Goal: Task Accomplishment & Management: Use online tool/utility

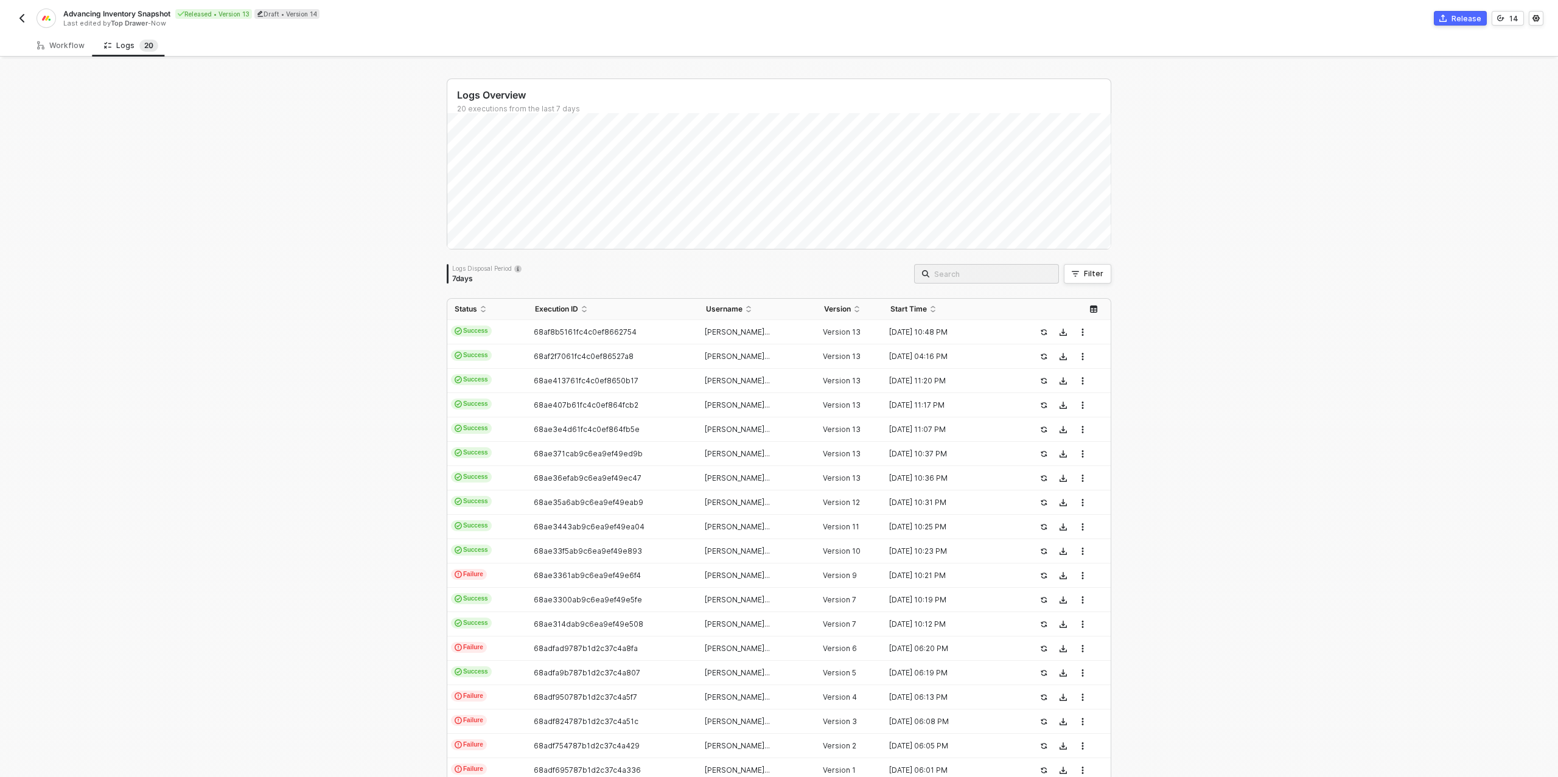
scroll to position [83, 0]
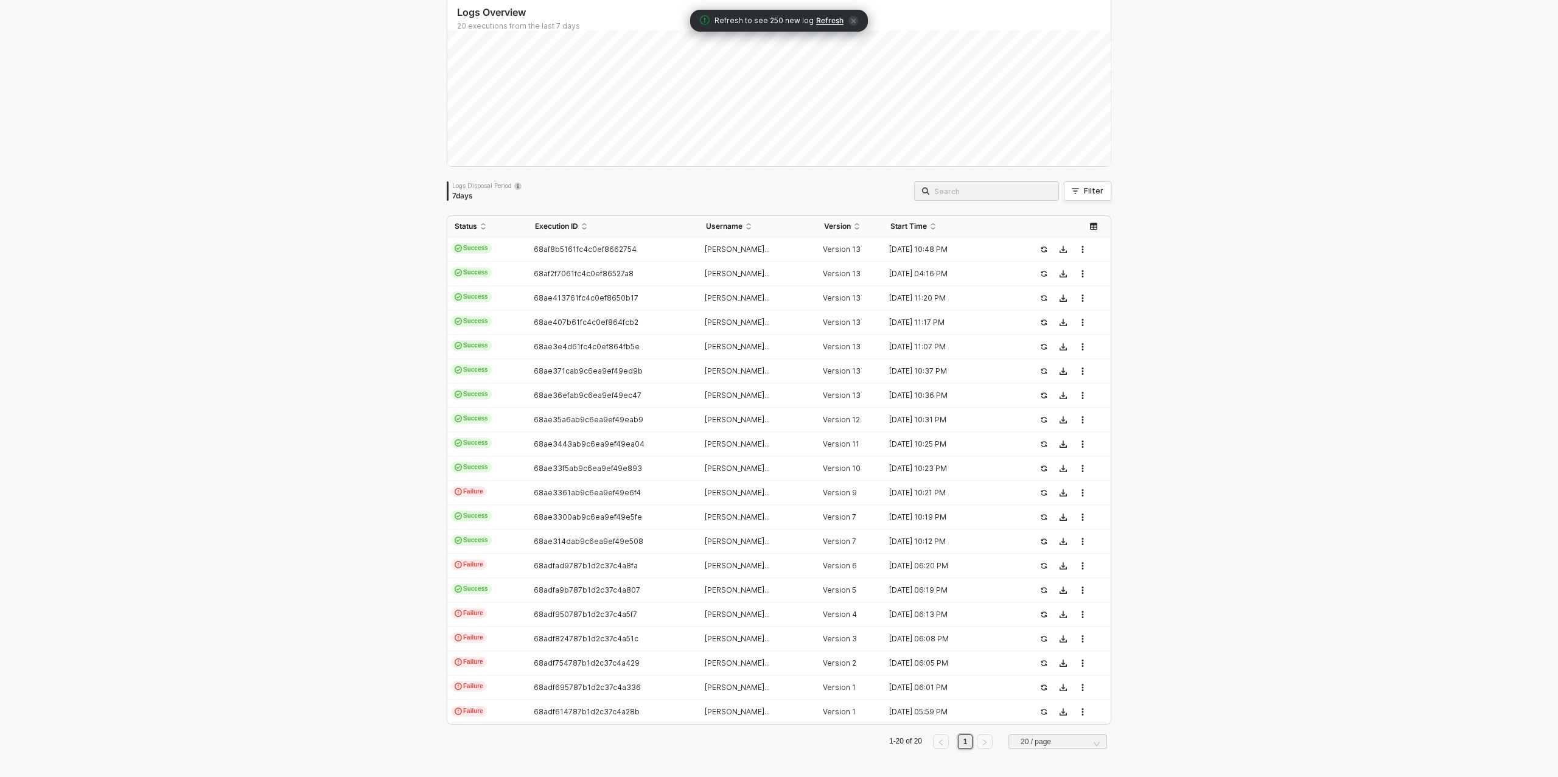
click at [823, 23] on span "Refresh" at bounding box center [829, 21] width 27 height 10
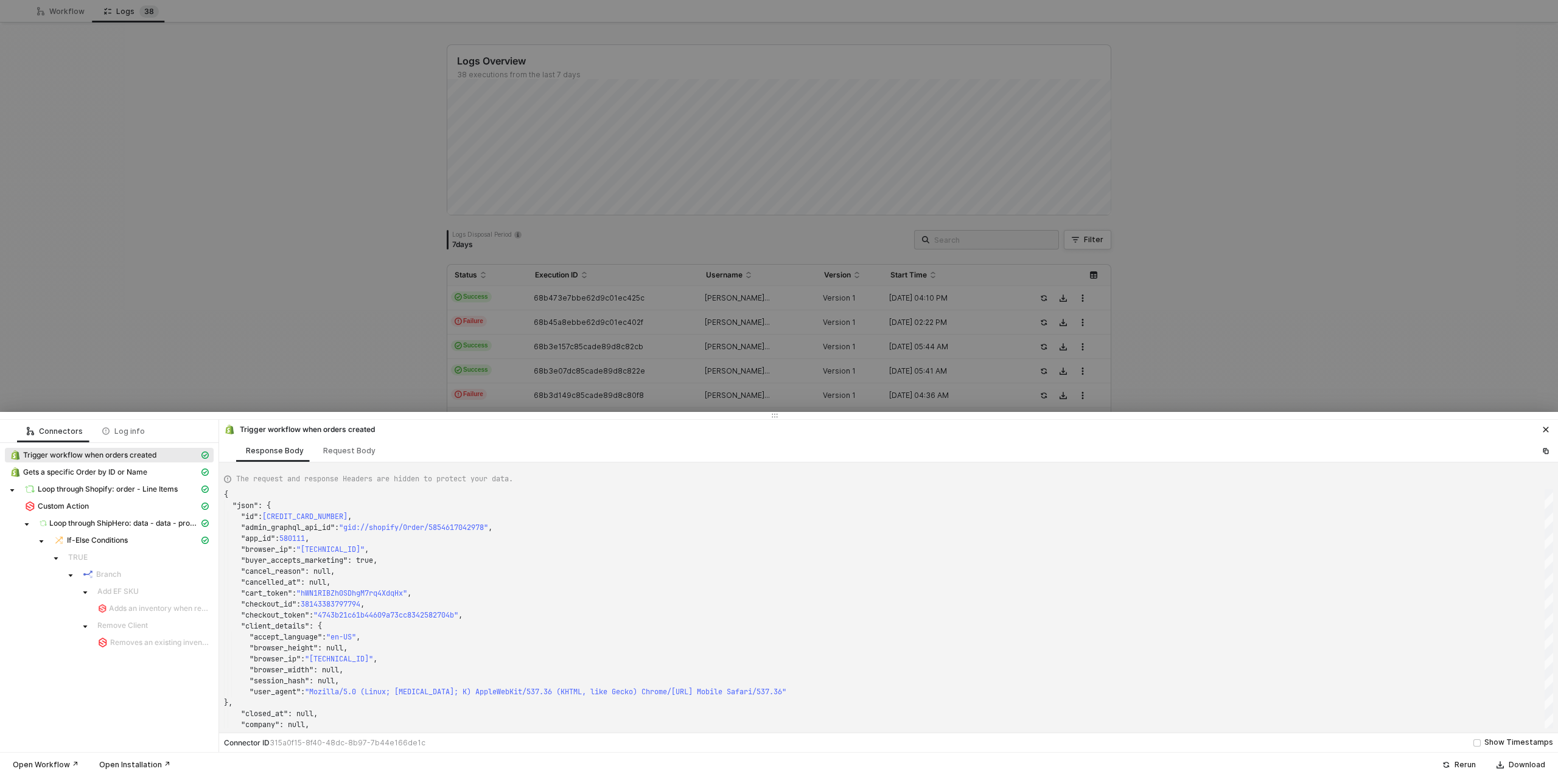
scroll to position [110, 0]
click at [270, 282] on div at bounding box center [779, 388] width 1558 height 777
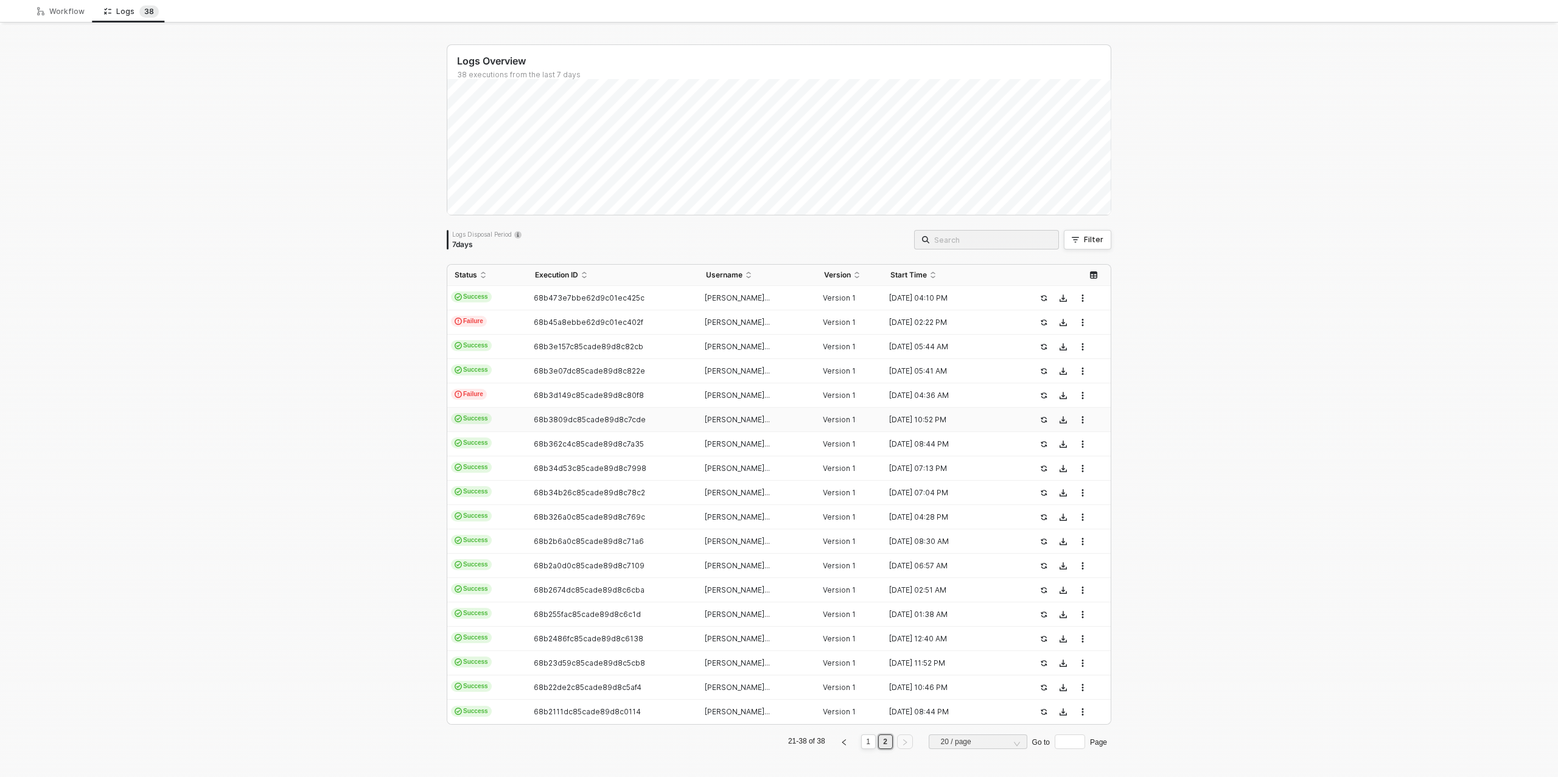
scroll to position [0, 0]
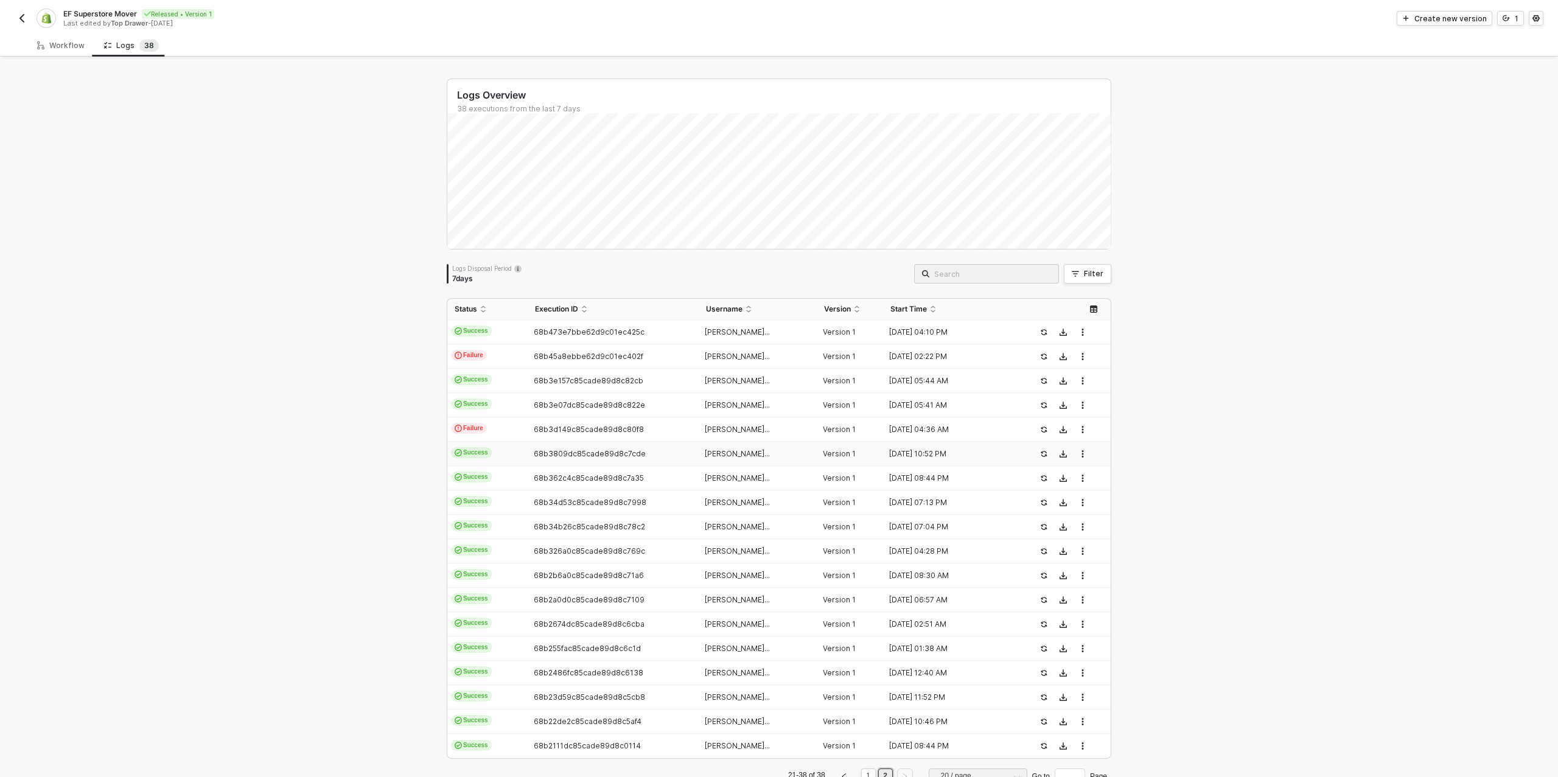
click at [22, 18] on img "button" at bounding box center [22, 18] width 10 height 10
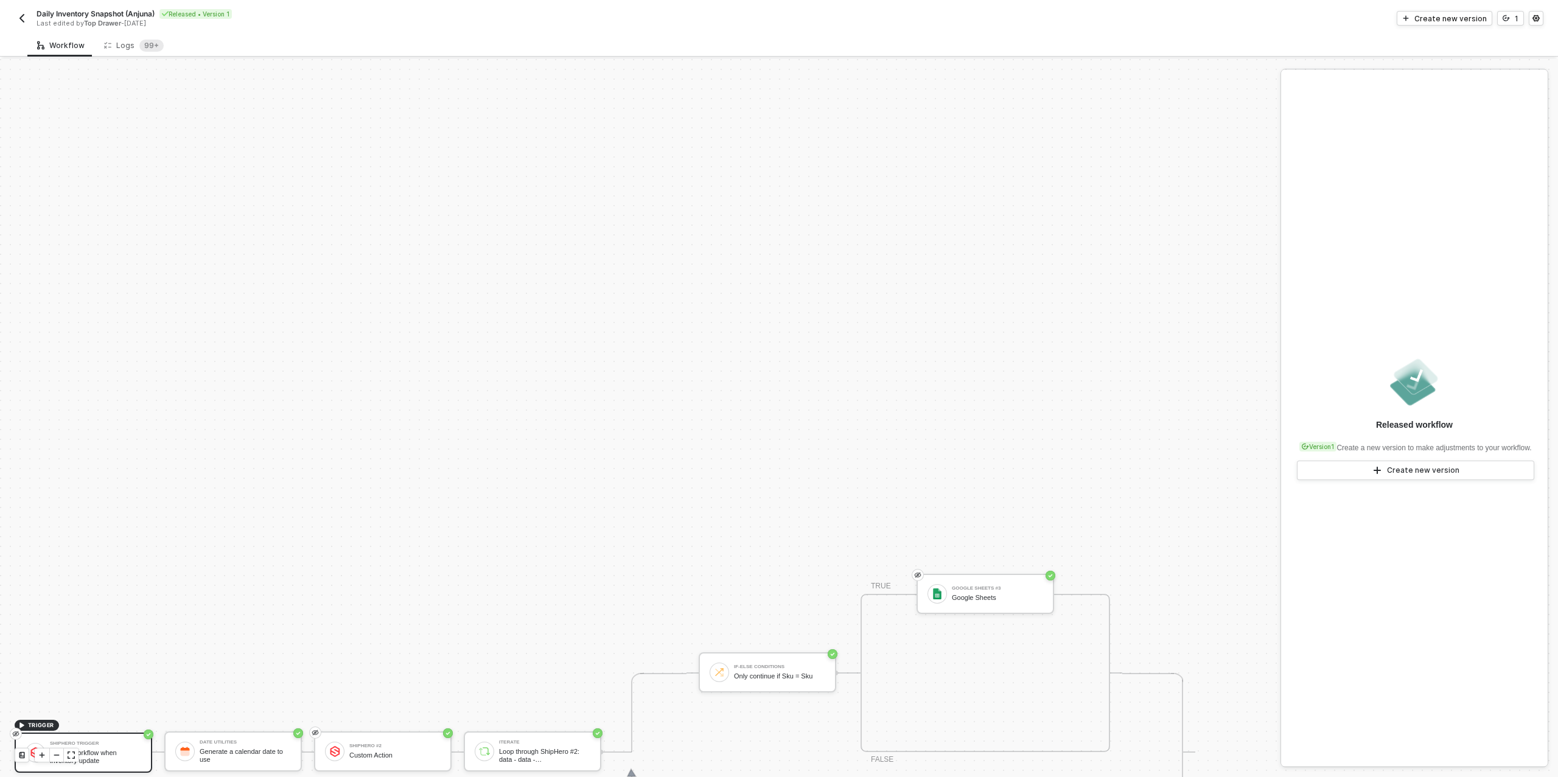
scroll to position [346, 0]
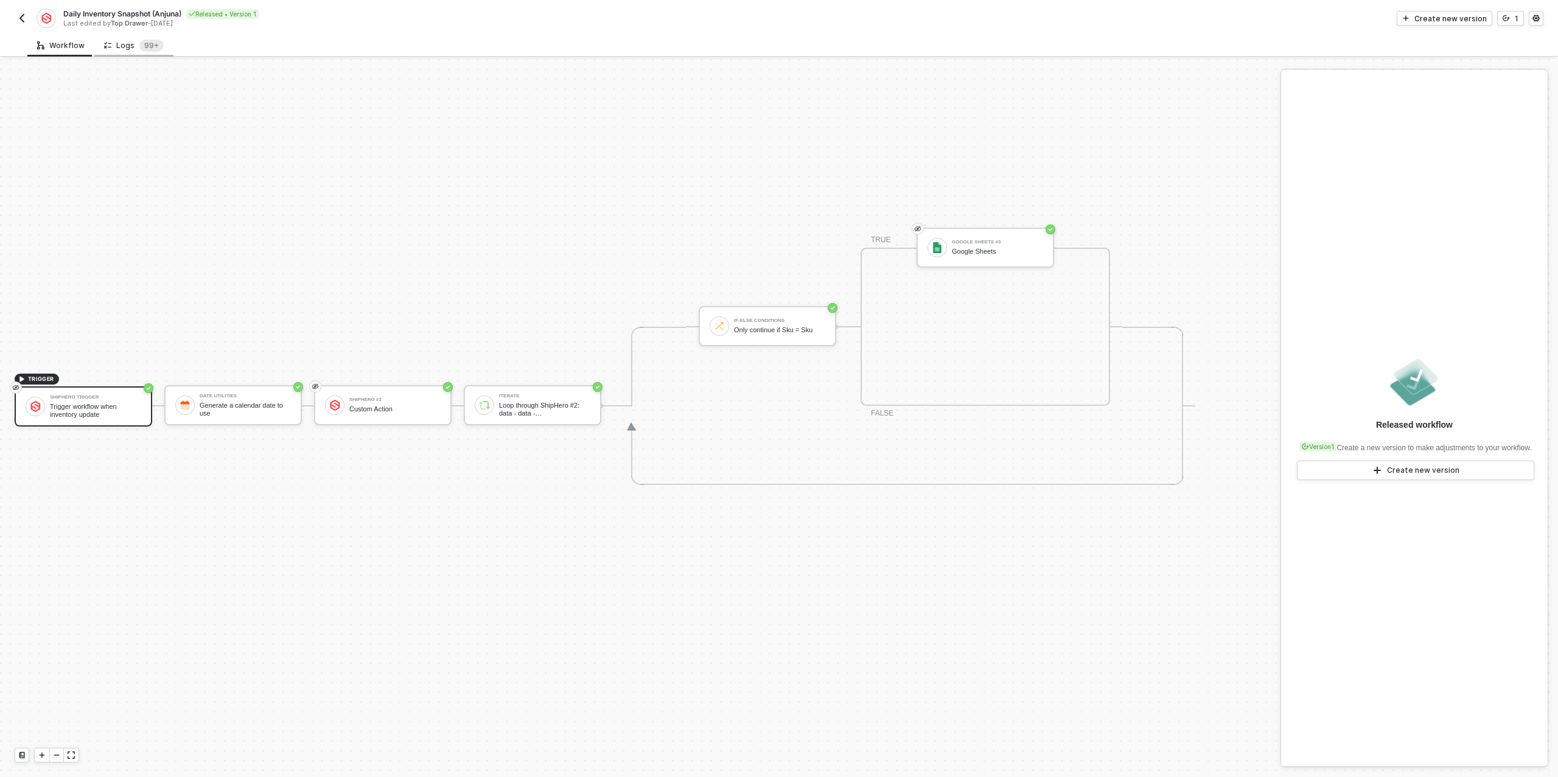
click at [133, 46] on div "Logs 99+" at bounding box center [134, 46] width 60 height 12
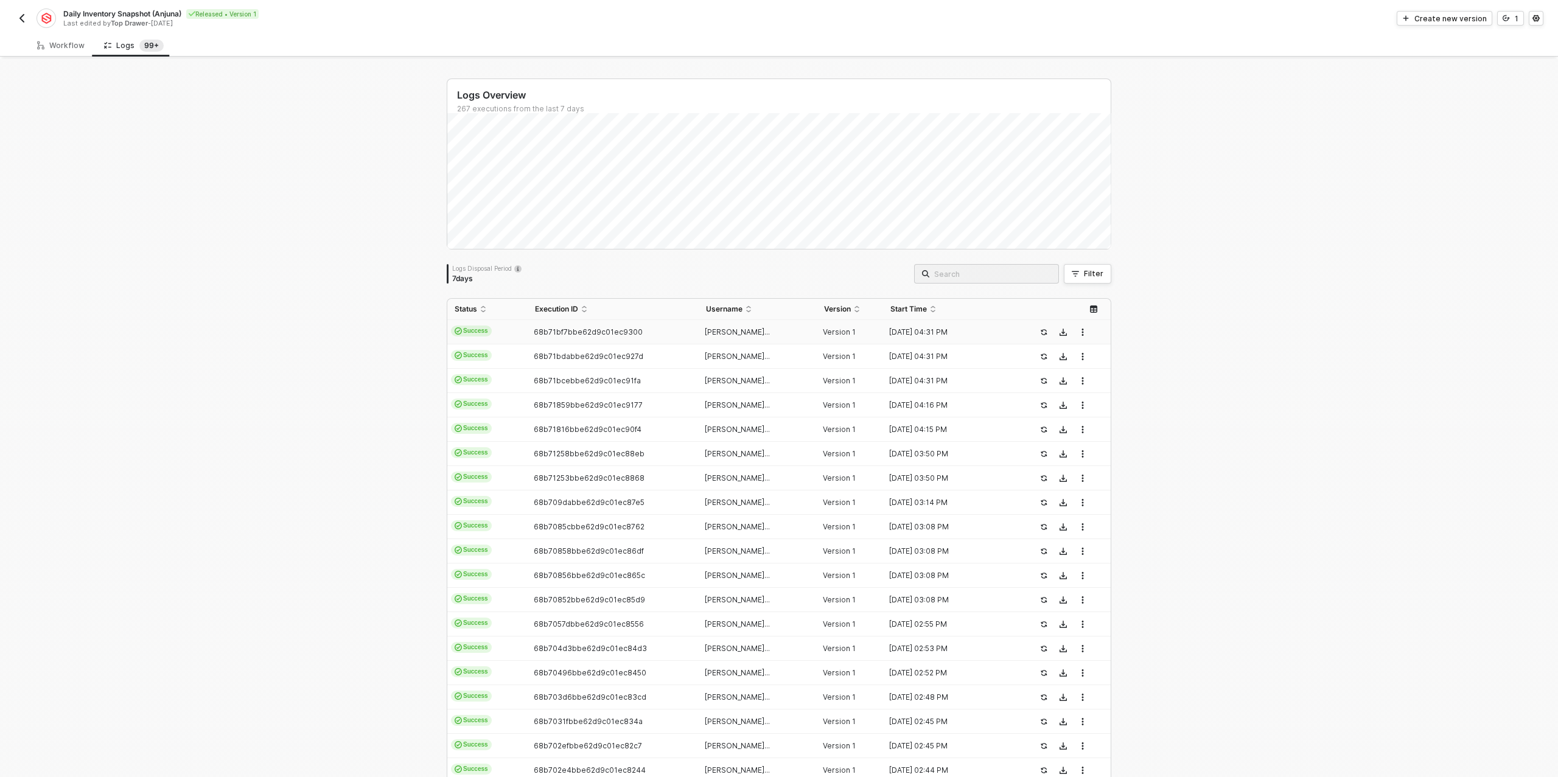
click at [576, 326] on td "68b71bf7bbe62d9c01ec9300" at bounding box center [613, 332] width 170 height 24
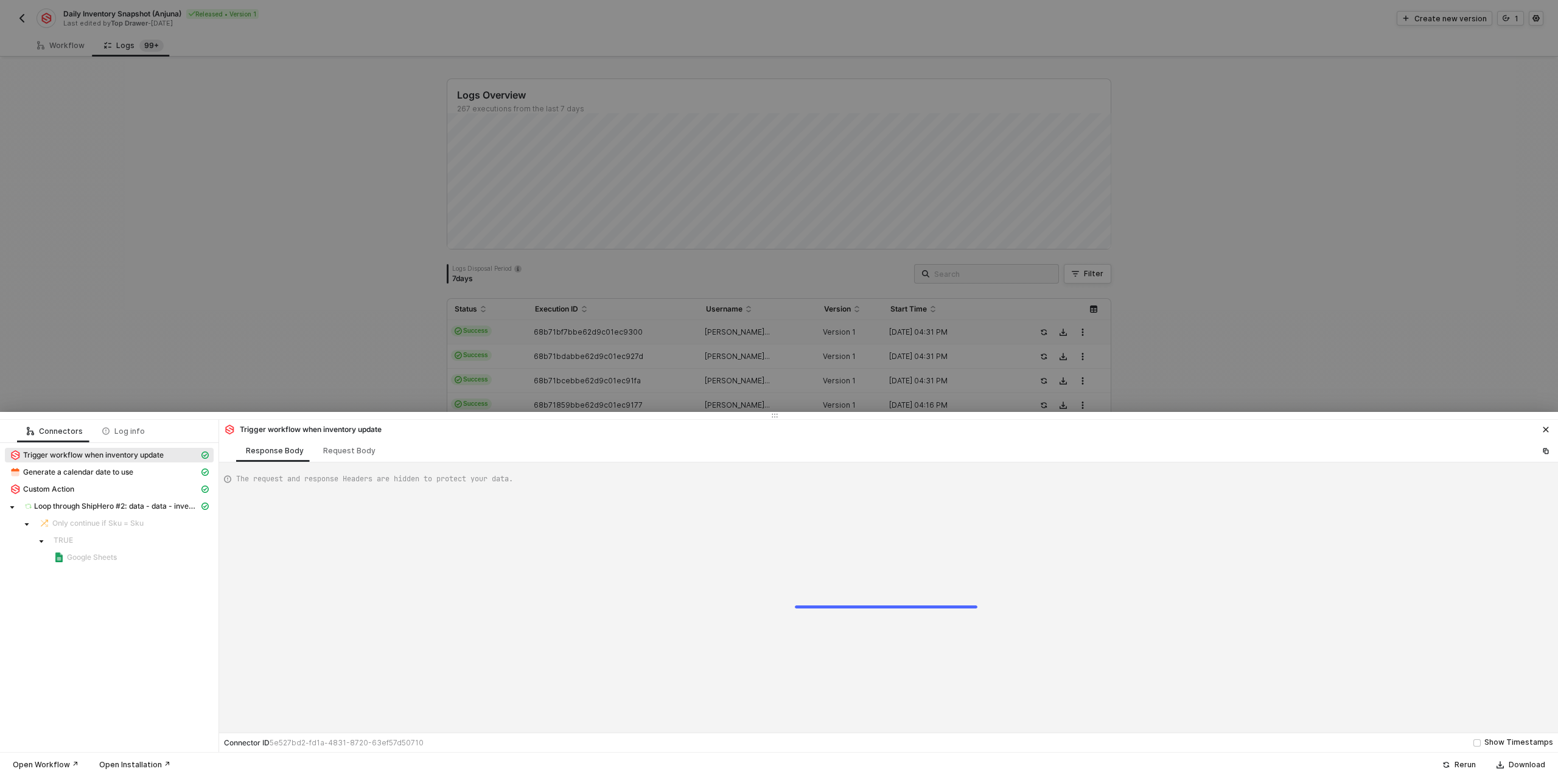
type textarea "{ "json": { "account_id": 6304, "account_uuid": "QWNjb3VudDo2MzA0", "webhook_ty…"
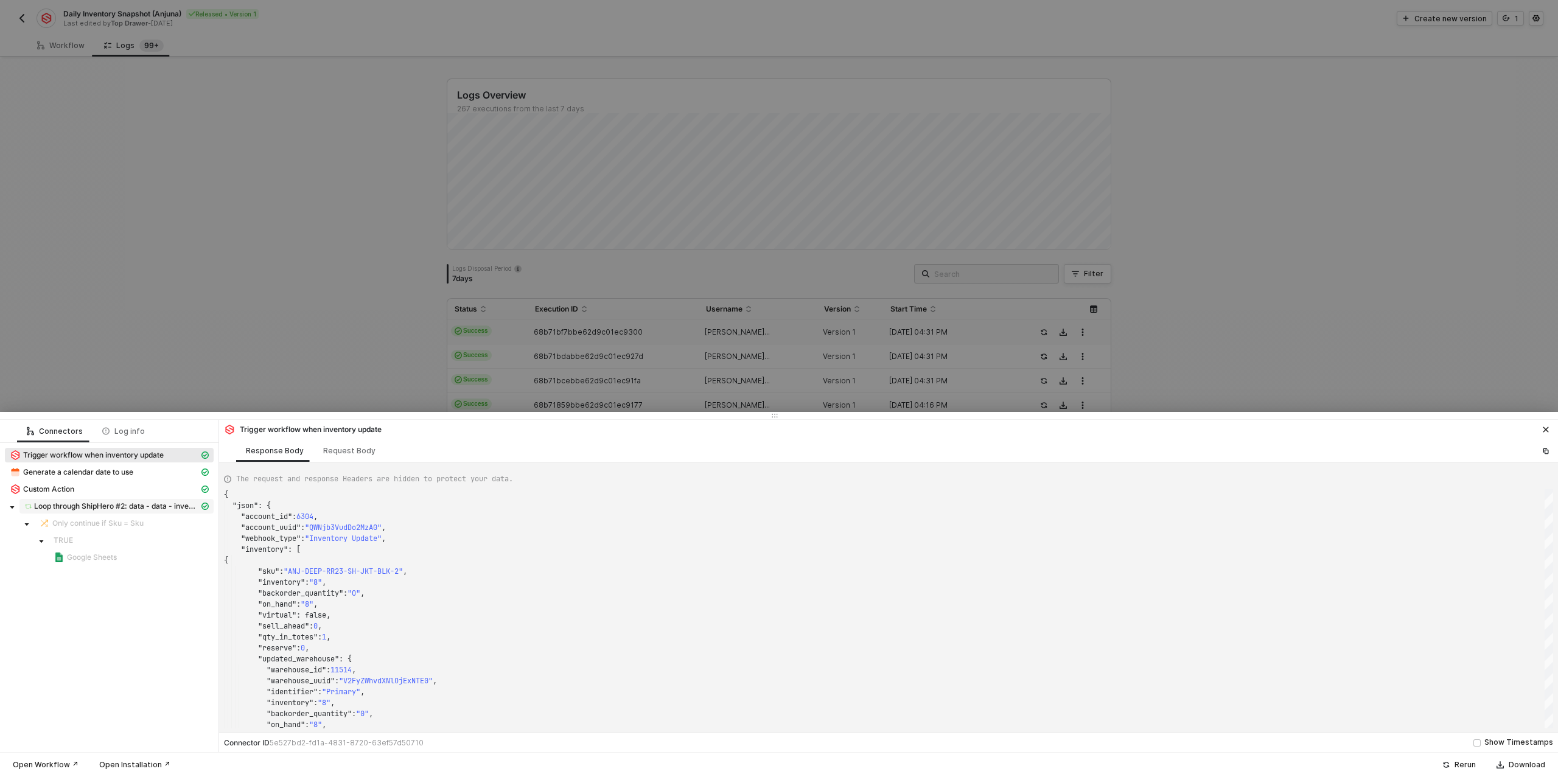
click at [136, 507] on span "Loop through ShipHero #2: data - data - inventory_changes - data - Edges" at bounding box center [116, 506] width 165 height 10
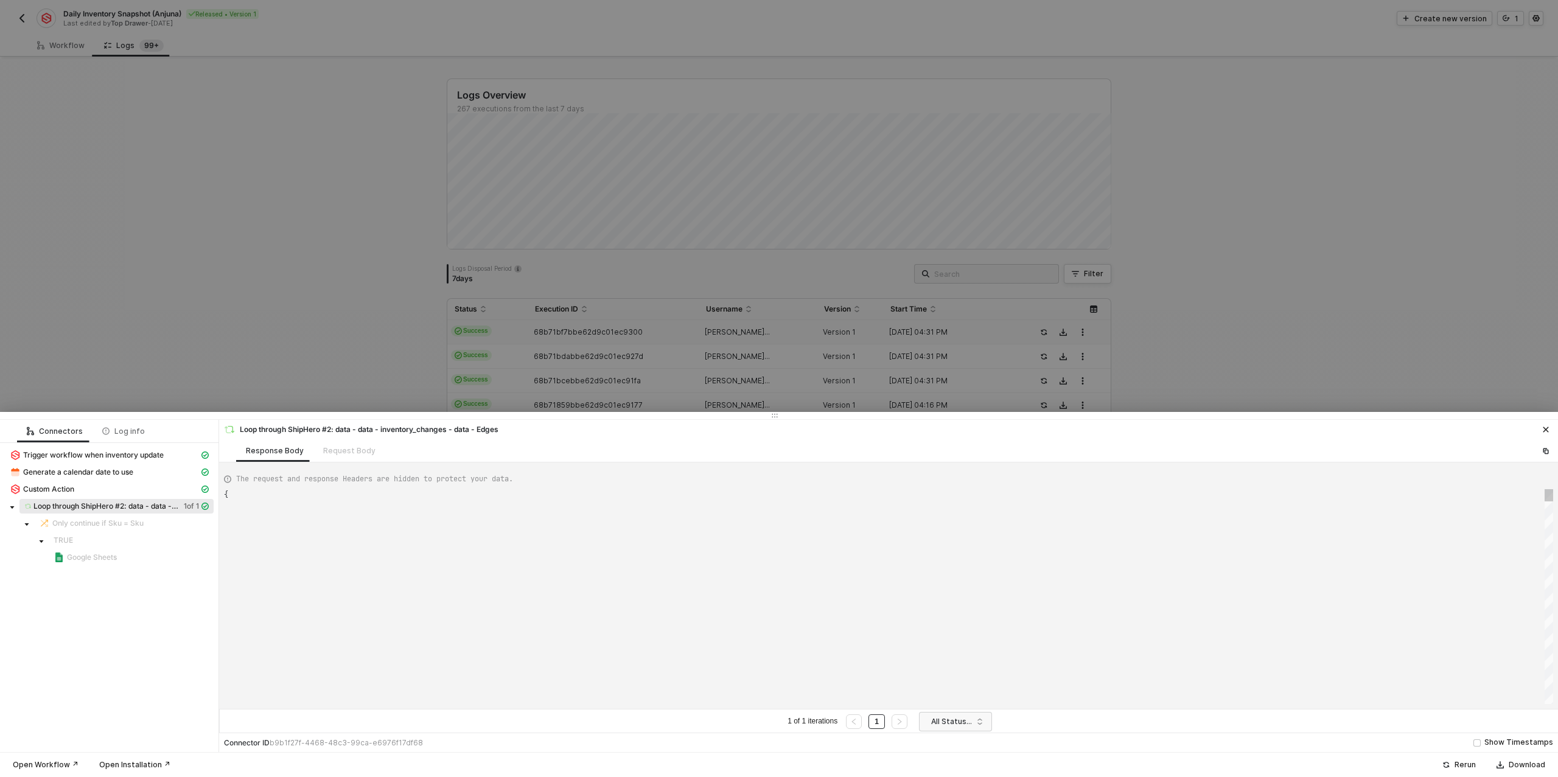
type textarea "{ "data": [ [ [ { "json": { "data": { "data": { "inventory_changes": { "request…"
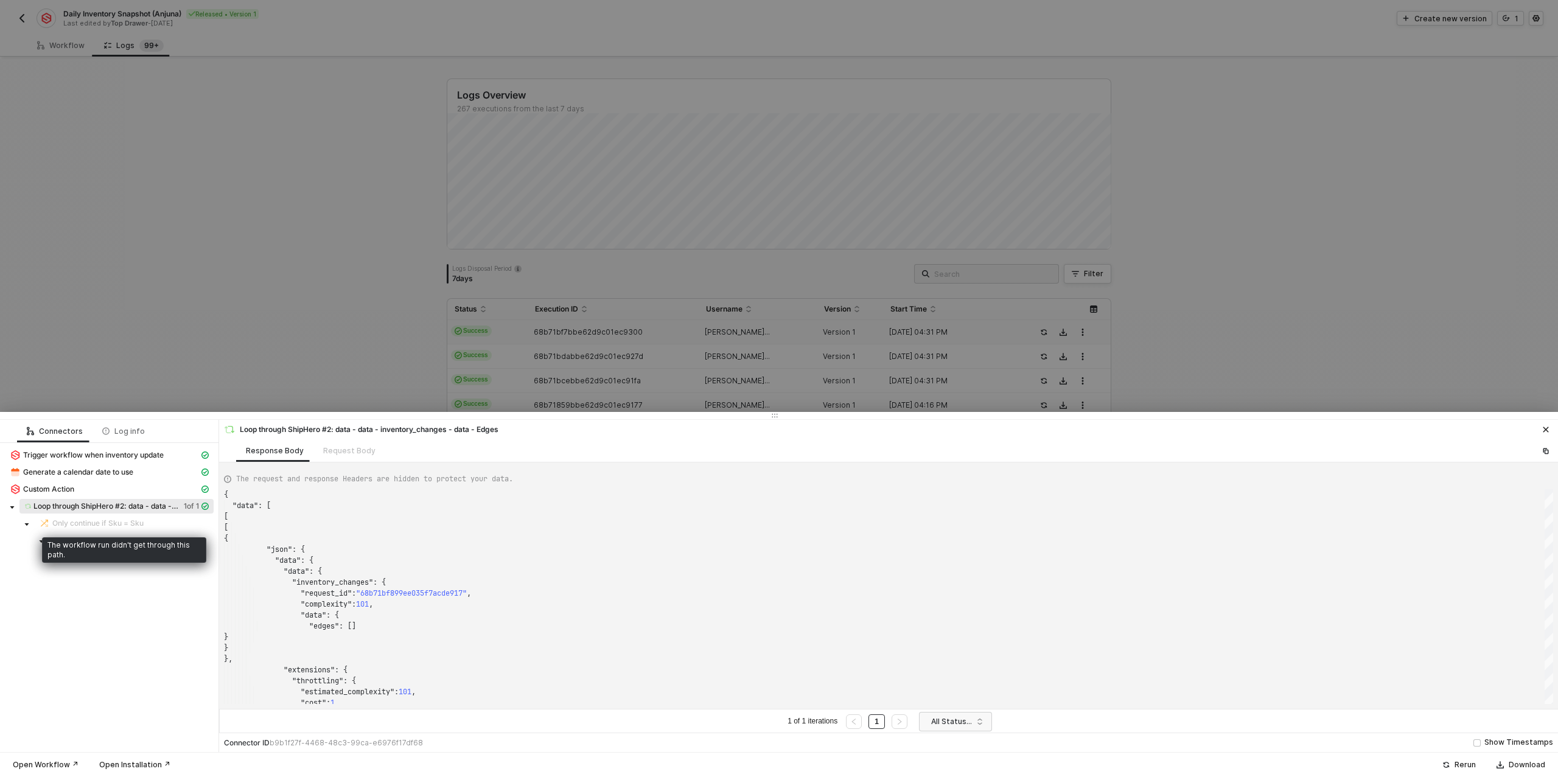
click at [97, 520] on span "Only continue if Sku = Sku" at bounding box center [97, 523] width 91 height 10
click at [195, 370] on div at bounding box center [779, 388] width 1558 height 777
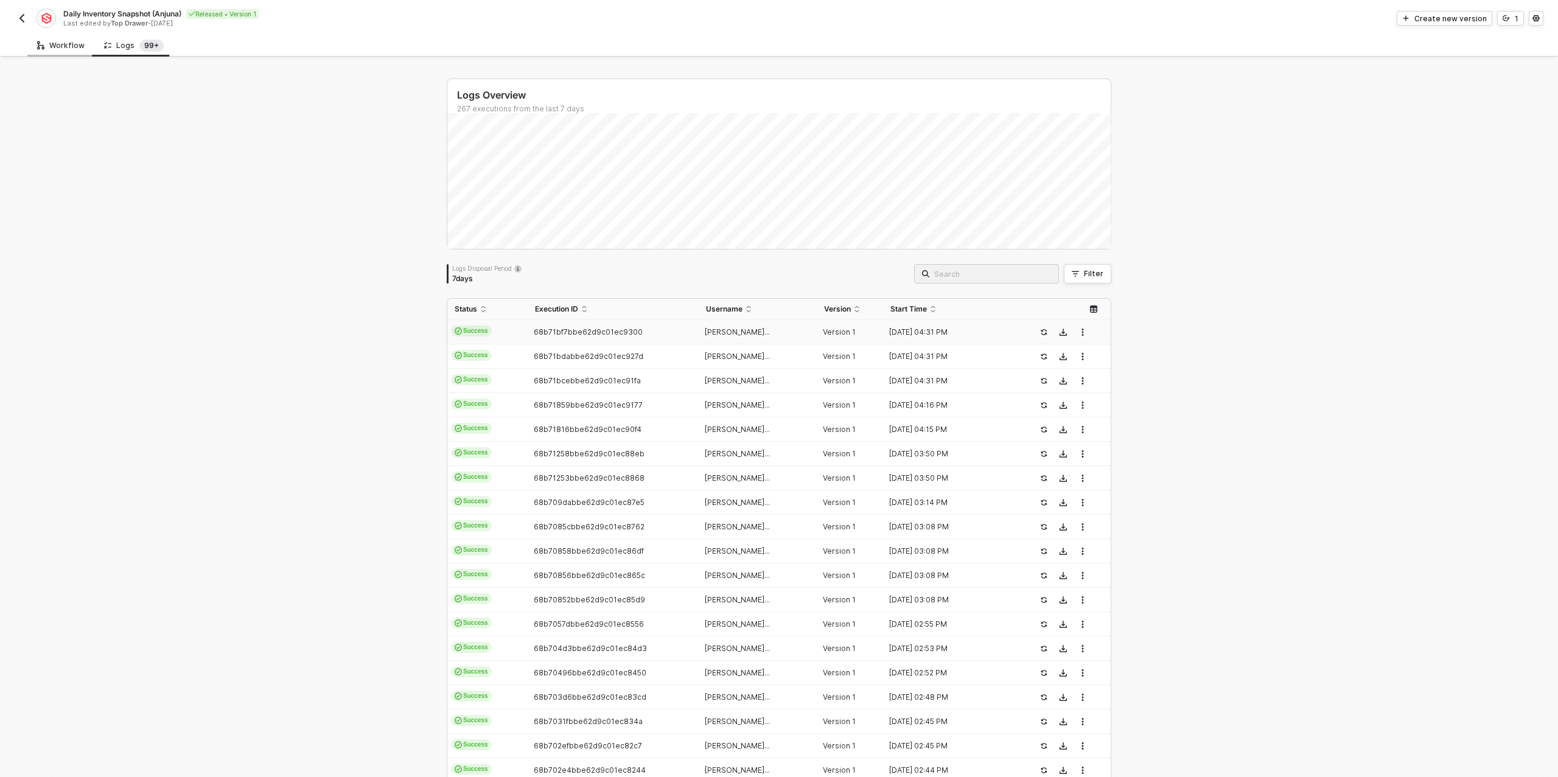
click at [65, 46] on div "Workflow" at bounding box center [60, 46] width 47 height 10
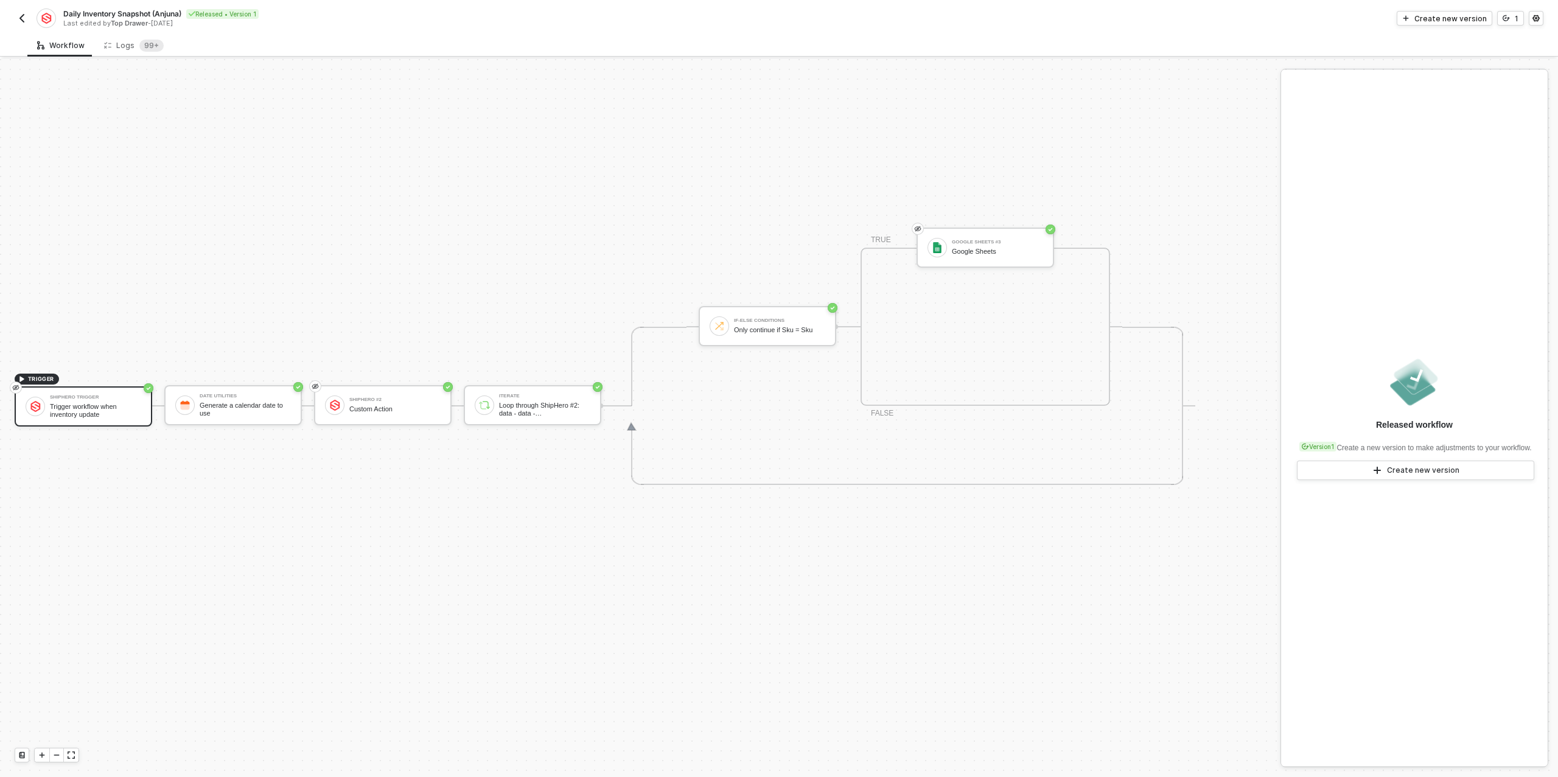
click at [28, 18] on button "button" at bounding box center [22, 18] width 15 height 15
